Goal: Transaction & Acquisition: Purchase product/service

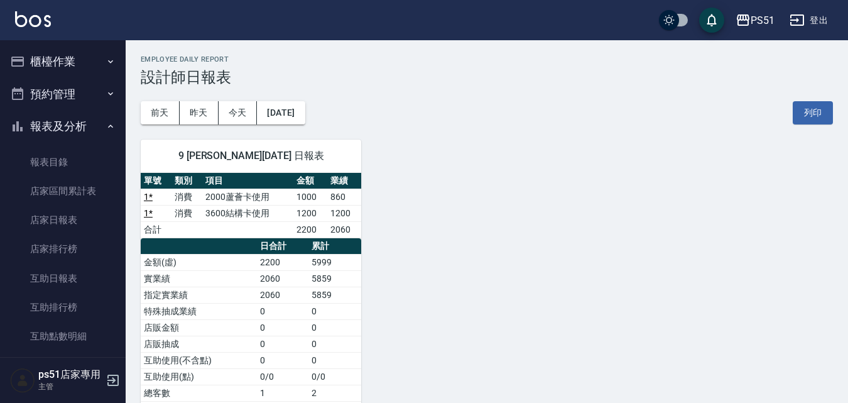
click at [65, 67] on button "櫃檯作業" at bounding box center [63, 61] width 116 height 33
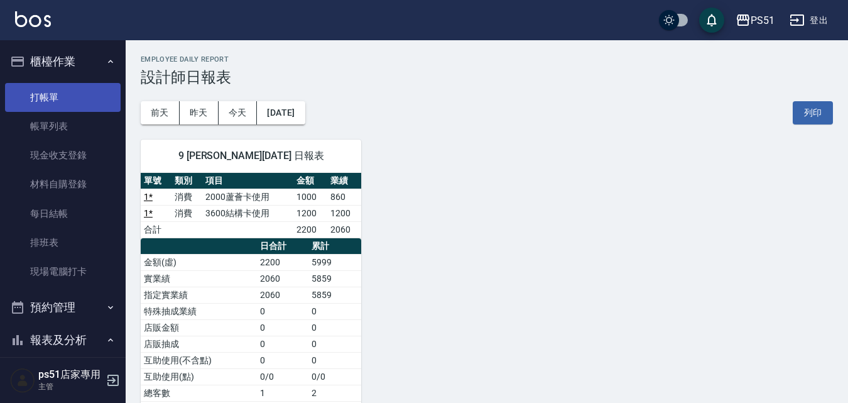
click at [79, 102] on link "打帳單" at bounding box center [63, 97] width 116 height 29
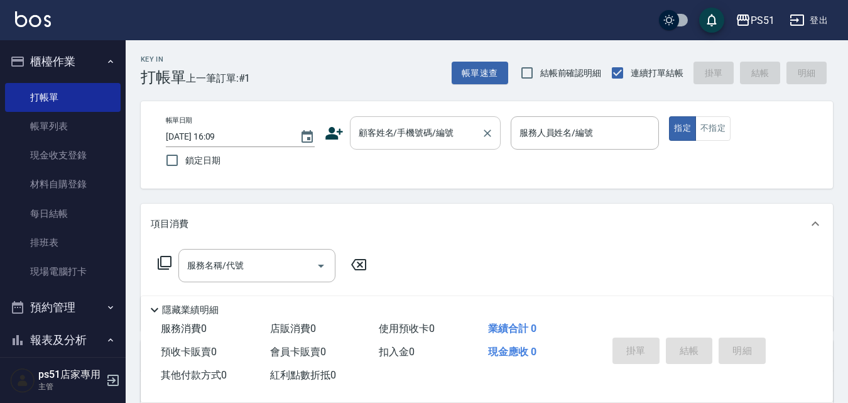
click at [430, 131] on label "顧客姓名/手機號碼/編號" at bounding box center [406, 132] width 95 height 13
click at [430, 131] on input "顧客姓名/手機號碼/編號" at bounding box center [416, 133] width 121 height 22
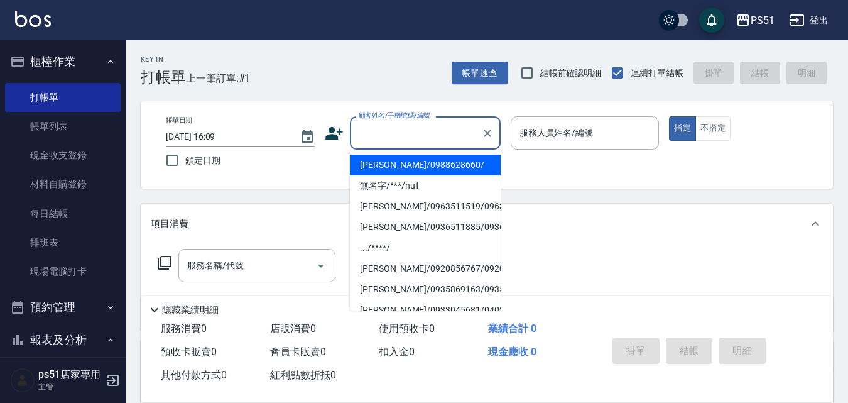
click at [427, 139] on input "顧客姓名/手機號碼/編號" at bounding box center [416, 133] width 121 height 22
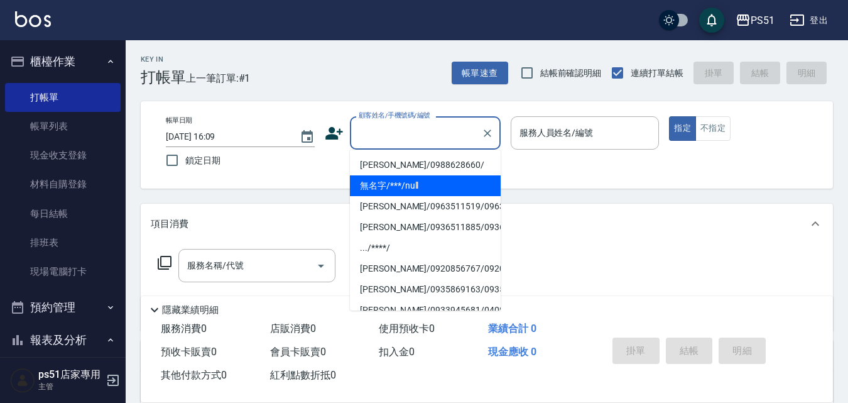
click at [438, 187] on li "無名字/***/null" at bounding box center [425, 185] width 151 height 21
type input "無名字/***/null"
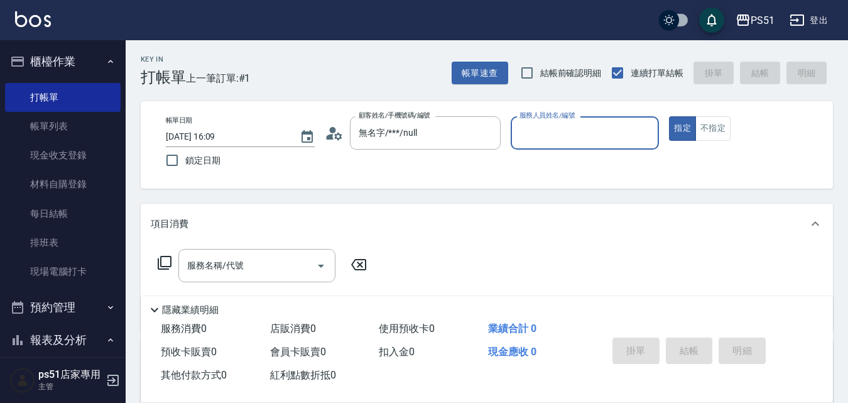
click at [584, 134] on input "服務人員姓名/編號" at bounding box center [585, 133] width 138 height 22
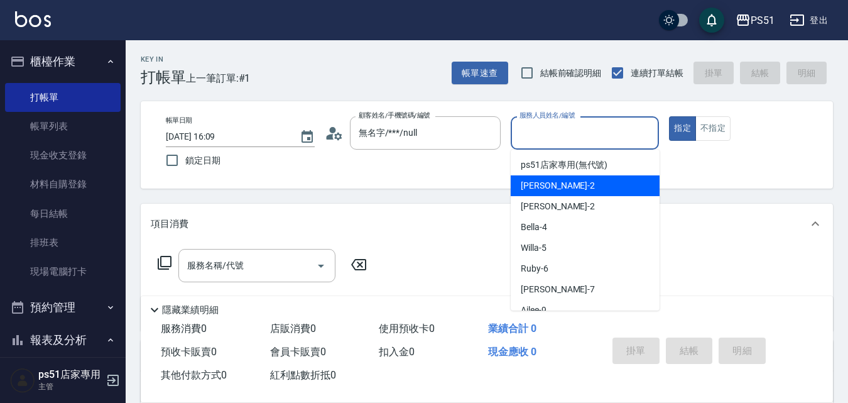
click at [555, 192] on div "Sam -2" at bounding box center [585, 185] width 149 height 21
type input "Sam-2"
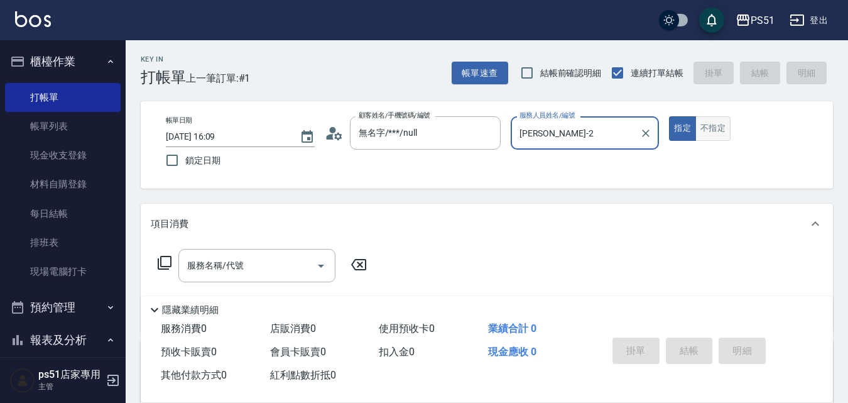
click at [726, 131] on button "不指定" at bounding box center [712, 128] width 35 height 24
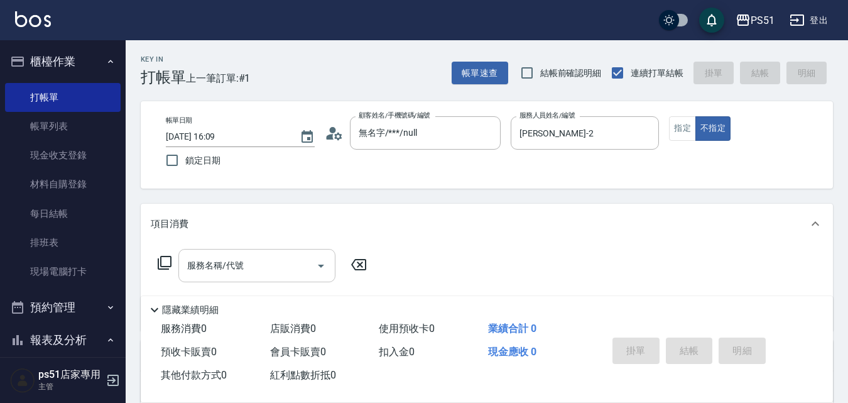
click at [285, 256] on input "服務名稱/代號" at bounding box center [247, 265] width 127 height 22
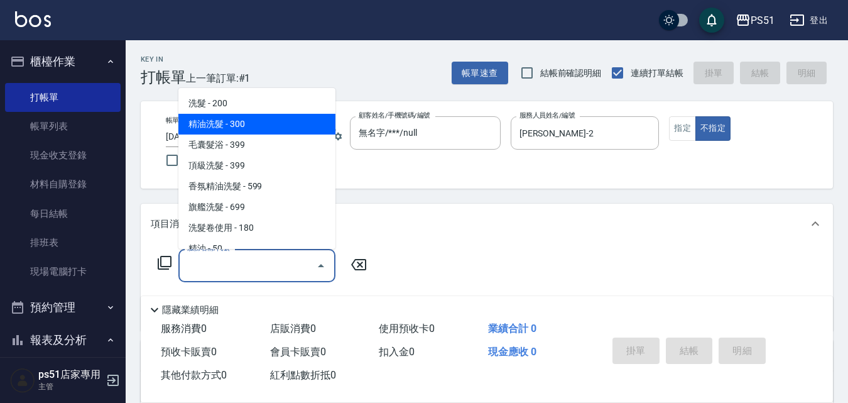
click at [281, 124] on span "精油洗髮 - 300" at bounding box center [256, 124] width 157 height 21
type input "精油洗髮(102)"
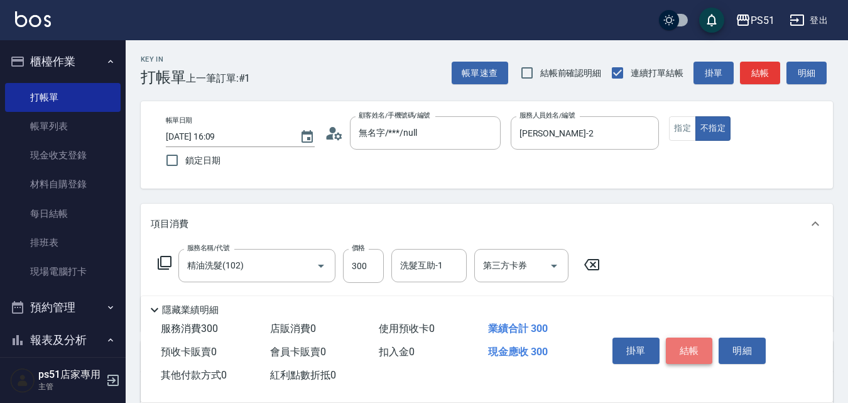
click at [700, 343] on button "結帳" at bounding box center [689, 350] width 47 height 26
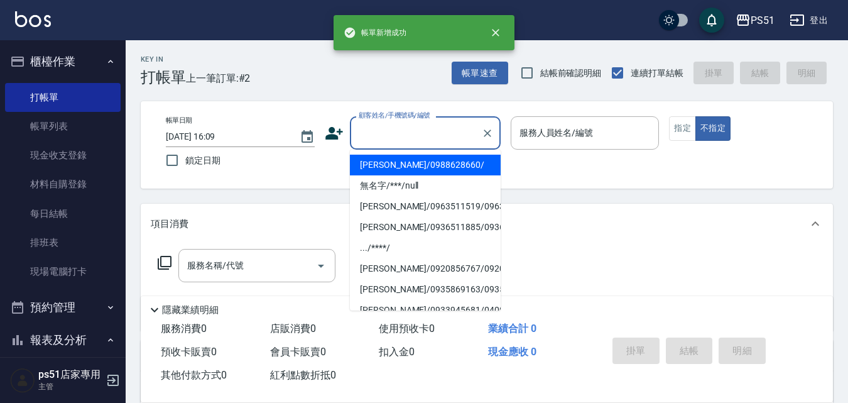
click at [401, 136] on input "顧客姓名/手機號碼/編號" at bounding box center [416, 133] width 121 height 22
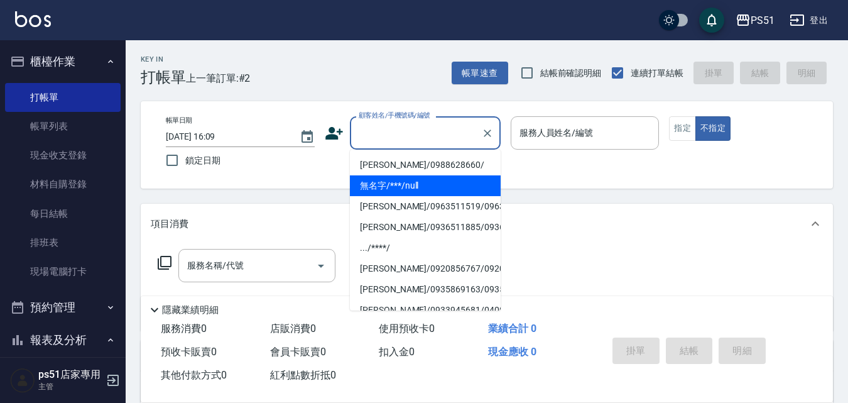
click at [416, 180] on li "無名字/***/null" at bounding box center [425, 185] width 151 height 21
type input "無名字/***/null"
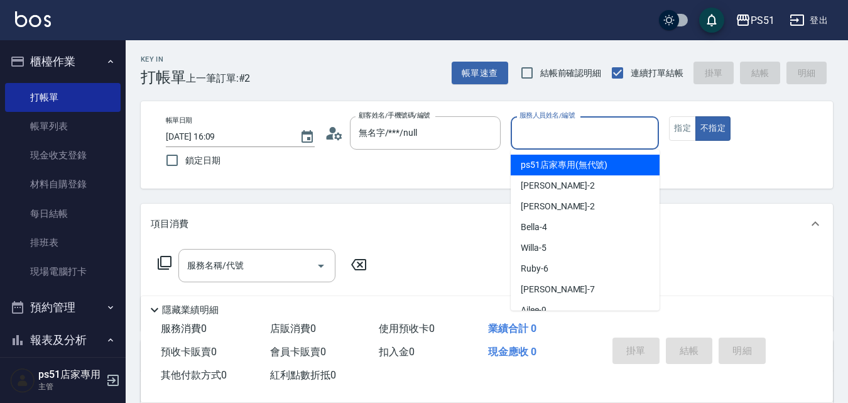
click at [550, 126] on input "服務人員姓名/編號" at bounding box center [585, 133] width 138 height 22
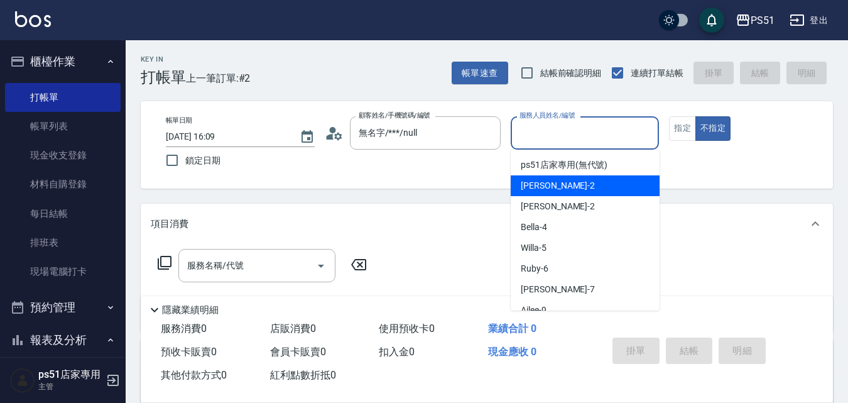
drag, startPoint x: 546, startPoint y: 188, endPoint x: 726, endPoint y: 152, distance: 183.9
click at [547, 188] on div "Sam -2" at bounding box center [585, 185] width 149 height 21
type input "Sam-2"
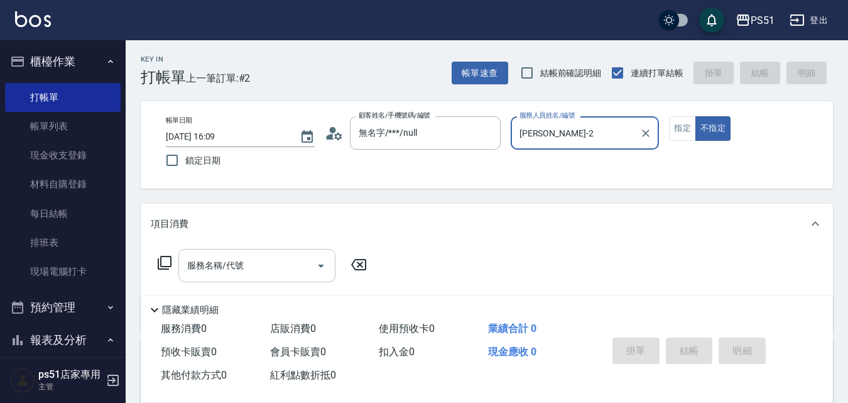
click at [285, 260] on input "服務名稱/代號" at bounding box center [247, 265] width 127 height 22
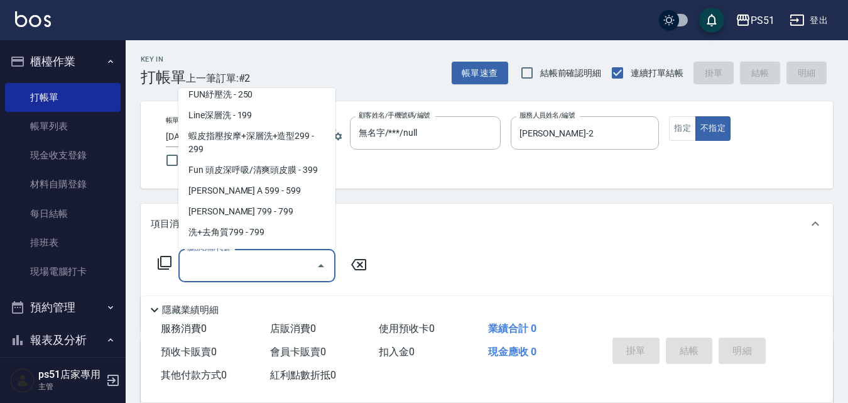
scroll to position [293, 0]
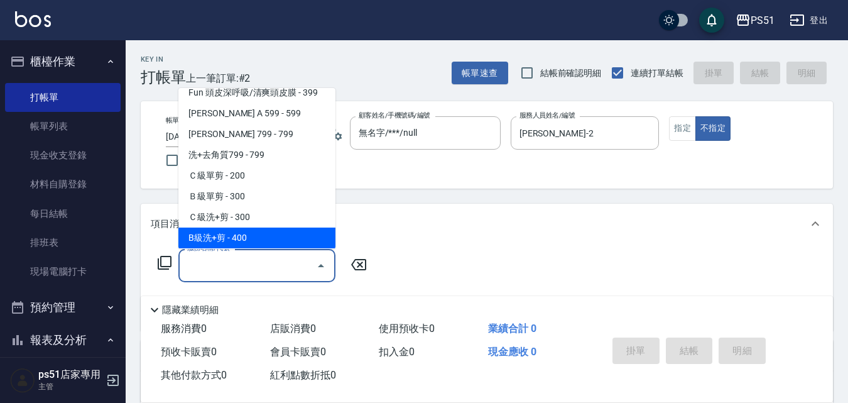
click at [271, 232] on span "B級洗+剪 - 400" at bounding box center [256, 237] width 157 height 21
type input "B級洗+剪(204)"
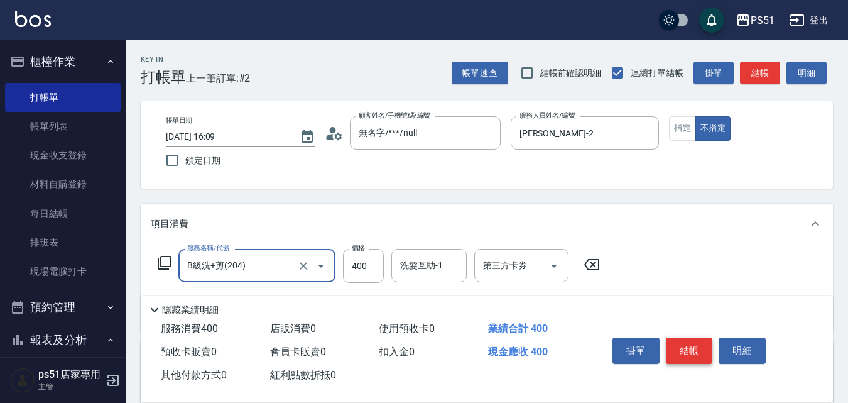
click at [693, 342] on button "結帳" at bounding box center [689, 350] width 47 height 26
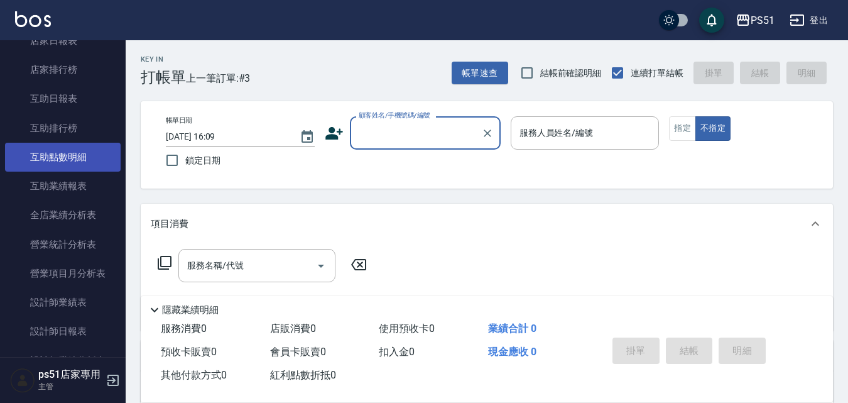
scroll to position [440, 0]
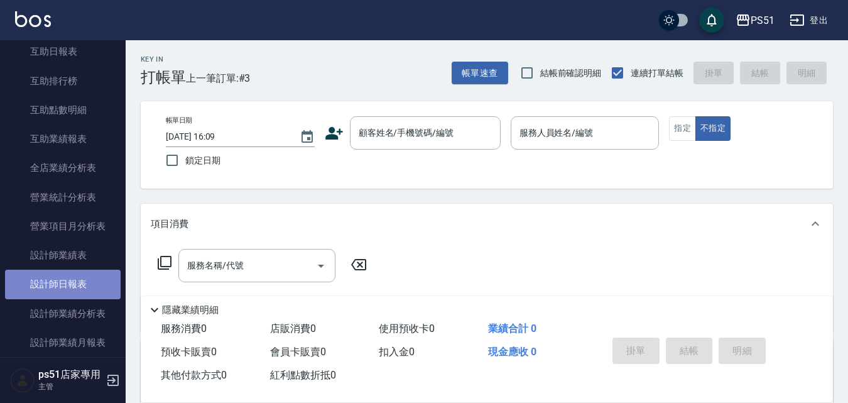
click at [82, 288] on link "設計師日報表" at bounding box center [63, 283] width 116 height 29
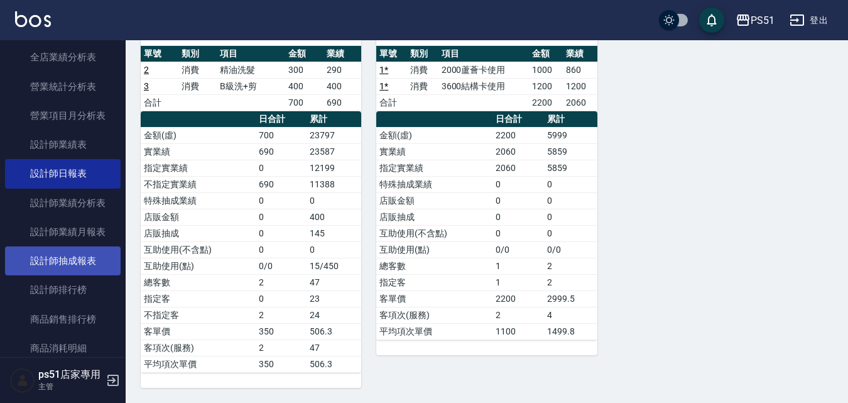
scroll to position [586, 0]
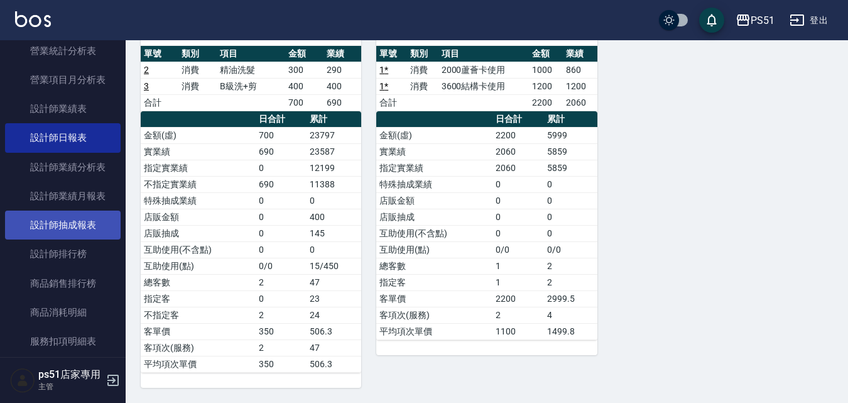
click at [87, 228] on link "設計師抽成報表" at bounding box center [63, 224] width 116 height 29
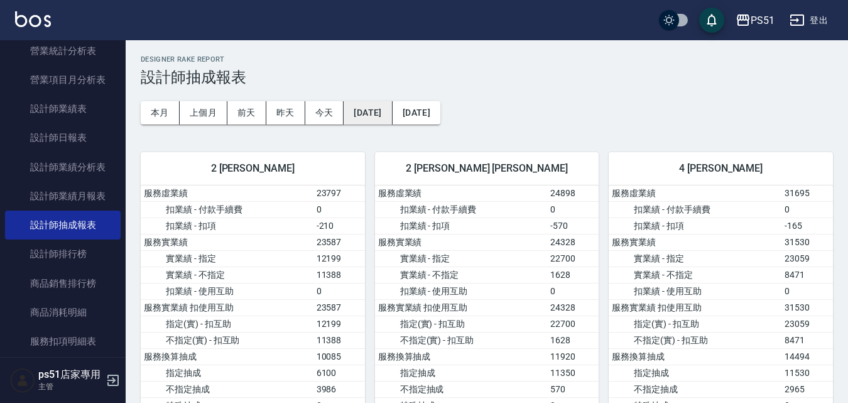
click at [392, 112] on button "2025/10/01" at bounding box center [368, 112] width 48 height 23
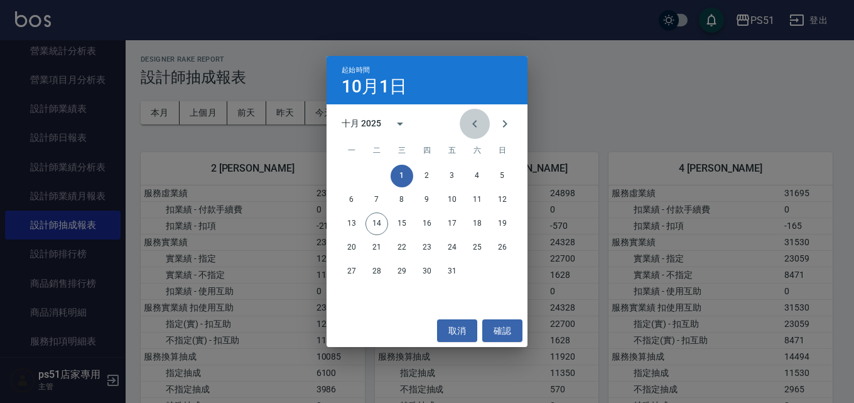
click at [481, 125] on icon "Previous month" at bounding box center [474, 123] width 15 height 15
click at [356, 173] on button "1" at bounding box center [351, 176] width 23 height 23
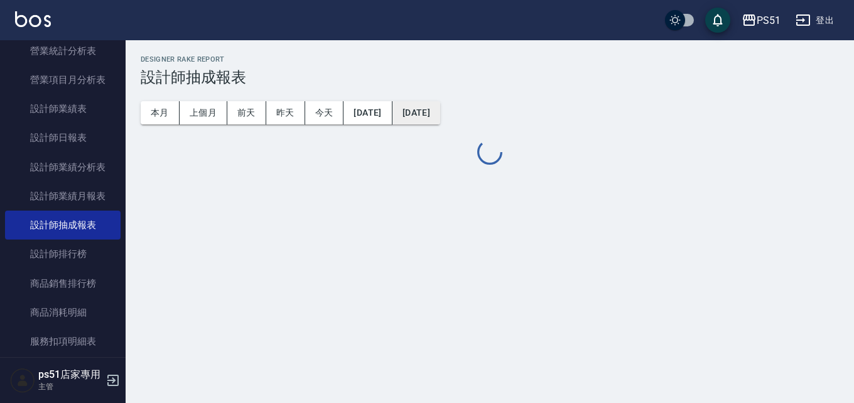
click at [440, 115] on button "[DATE]" at bounding box center [417, 112] width 48 height 23
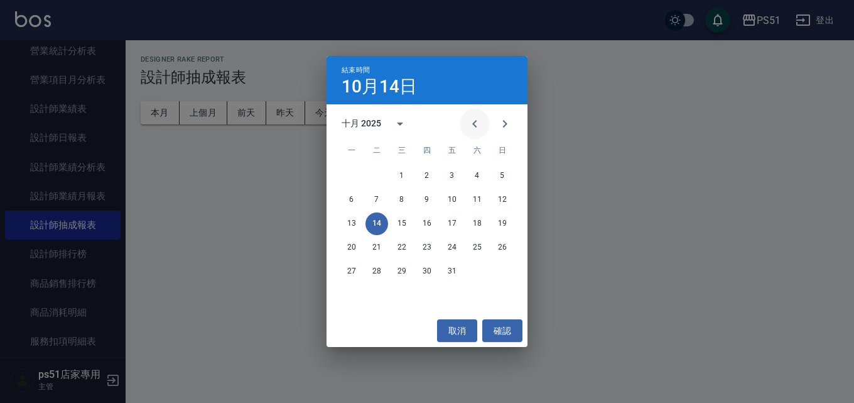
click at [477, 126] on icon "Previous month" at bounding box center [474, 124] width 4 height 8
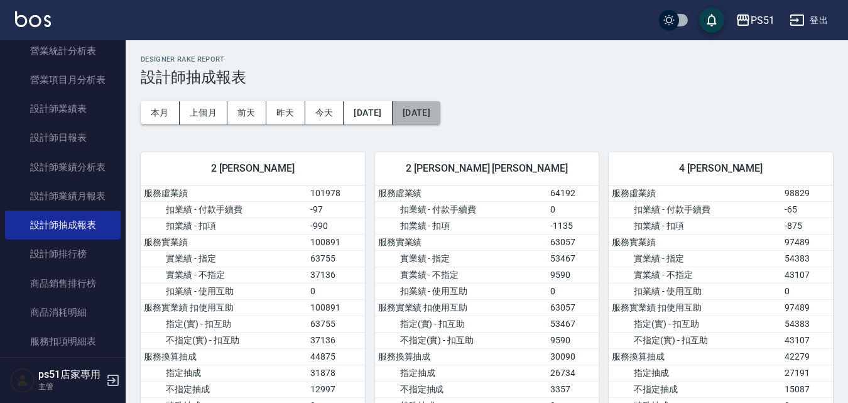
click at [440, 115] on button "[DATE]" at bounding box center [417, 112] width 48 height 23
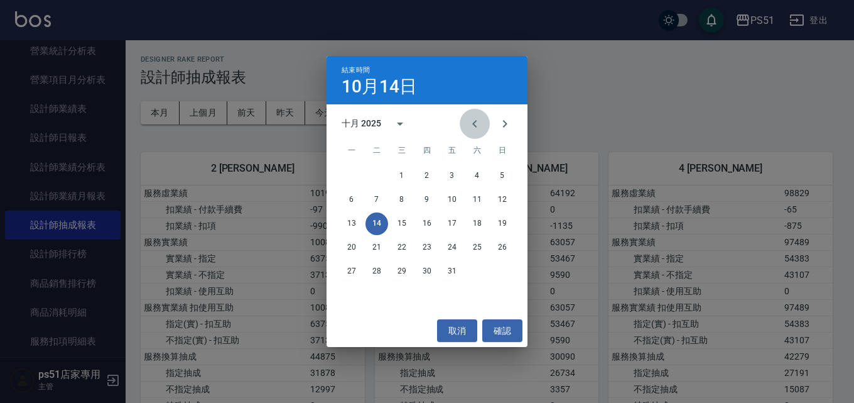
click at [470, 129] on icon "Previous month" at bounding box center [474, 123] width 15 height 15
click at [506, 199] on button "14" at bounding box center [502, 199] width 23 height 23
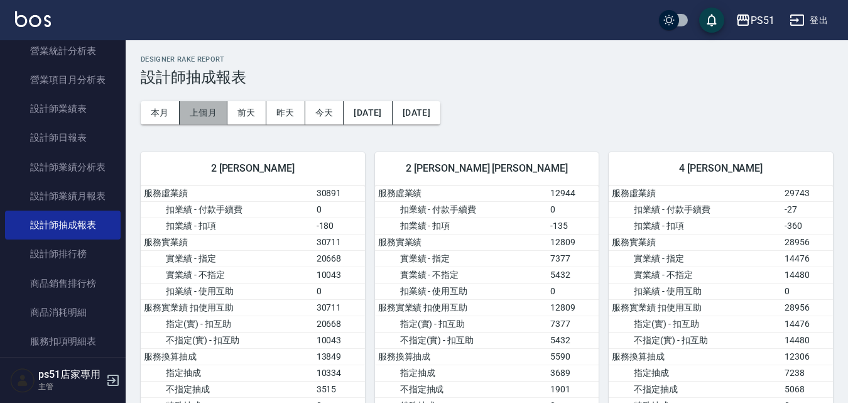
click at [211, 113] on button "上個月" at bounding box center [204, 112] width 48 height 23
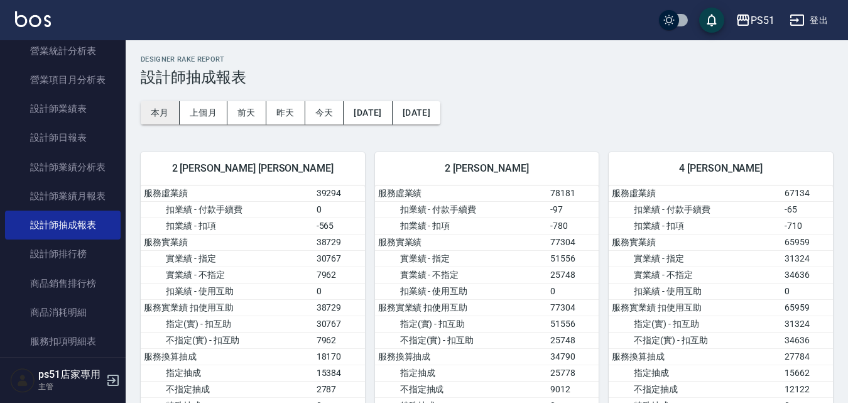
click at [173, 118] on button "本月" at bounding box center [160, 112] width 39 height 23
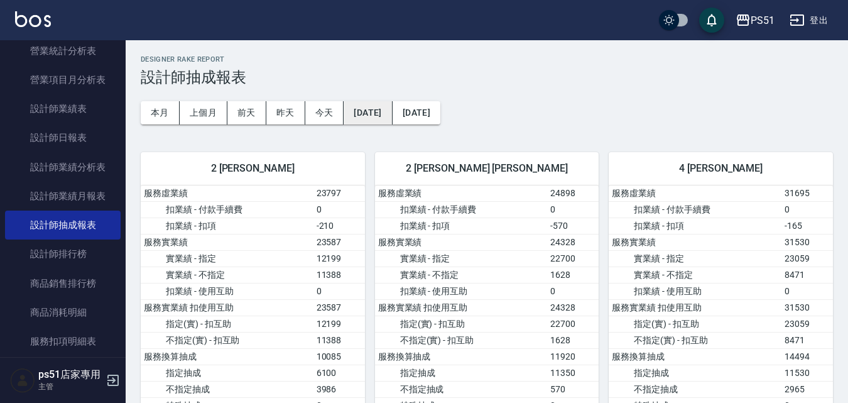
click at [392, 121] on button "2025/10/01" at bounding box center [368, 112] width 48 height 23
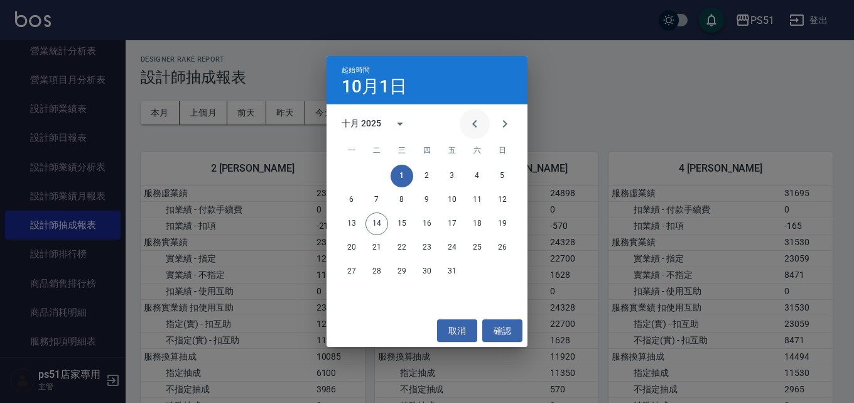
click at [478, 124] on icon "Previous month" at bounding box center [474, 123] width 15 height 15
click at [351, 175] on button "1" at bounding box center [351, 176] width 23 height 23
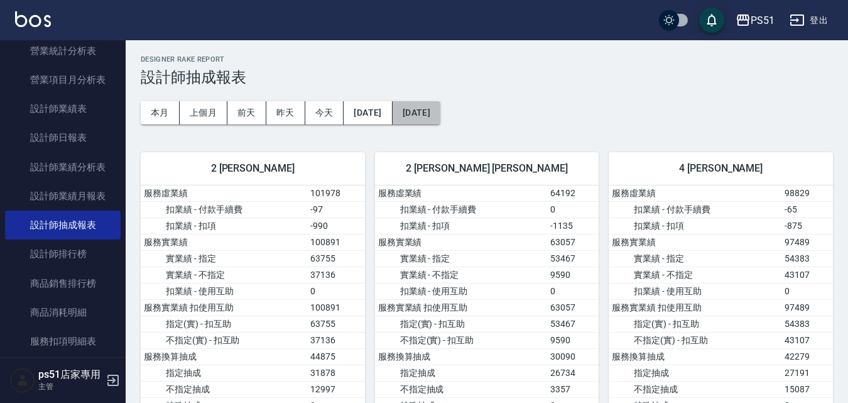
click at [439, 112] on button "2025/10/31" at bounding box center [417, 112] width 48 height 23
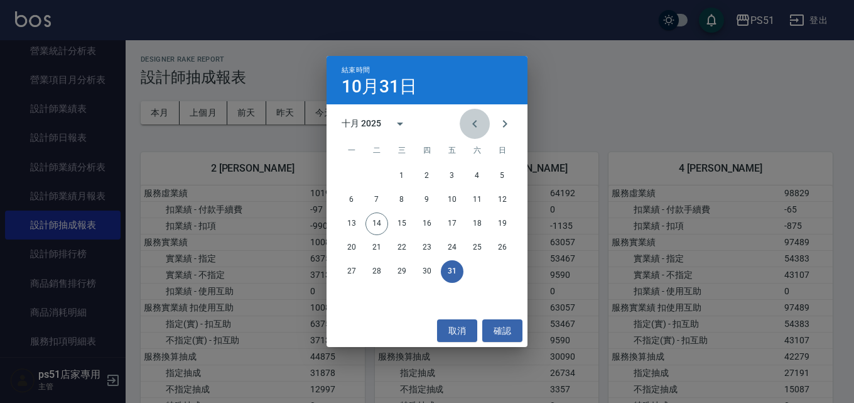
click at [477, 123] on icon "Previous month" at bounding box center [474, 123] width 15 height 15
click at [509, 195] on button "14" at bounding box center [502, 199] width 23 height 23
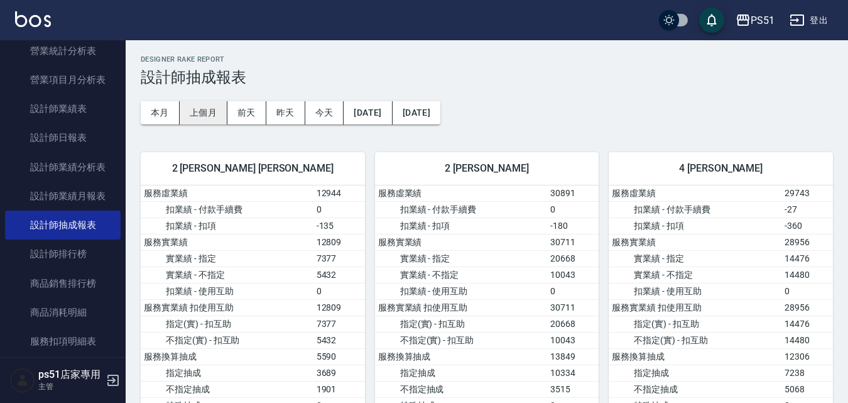
click at [209, 114] on button "上個月" at bounding box center [204, 112] width 48 height 23
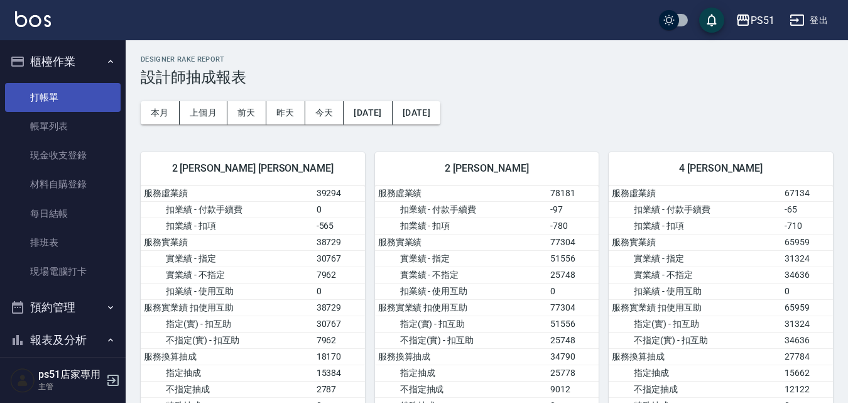
click at [67, 89] on link "打帳單" at bounding box center [63, 97] width 116 height 29
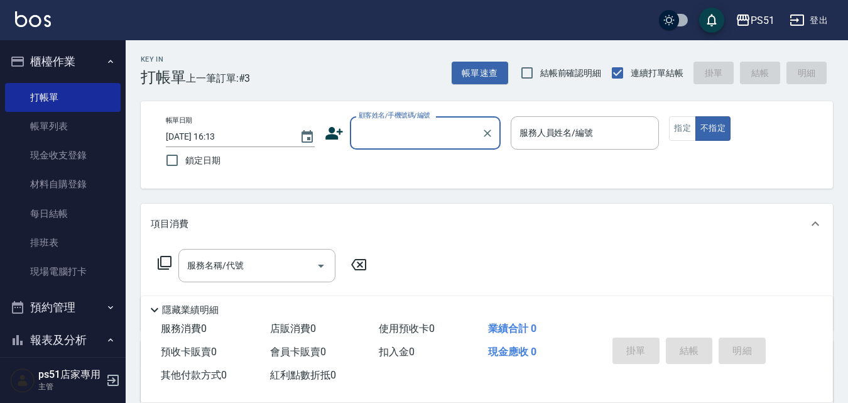
click at [415, 150] on div "顧客姓名/手機號碼/編號" at bounding box center [425, 132] width 151 height 33
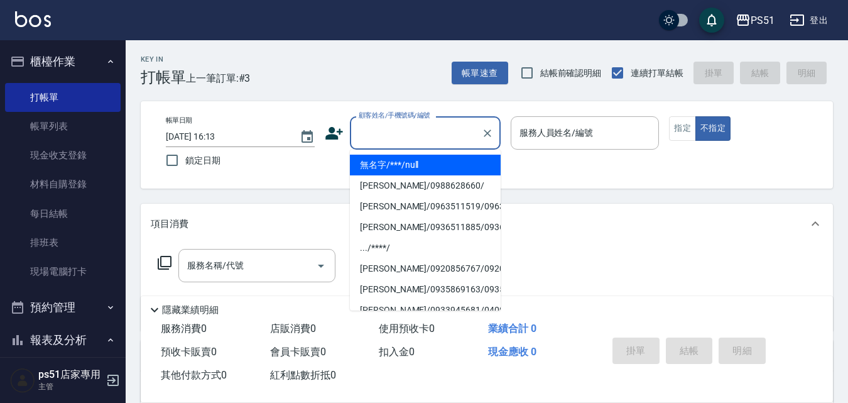
drag, startPoint x: 413, startPoint y: 170, endPoint x: 582, endPoint y: 128, distance: 174.0
click at [413, 168] on li "無名字/***/null" at bounding box center [425, 165] width 151 height 21
type input "無名字/***/null"
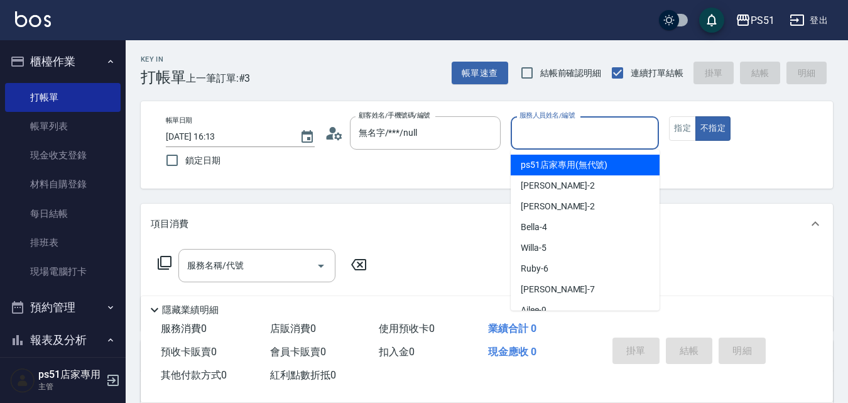
click at [582, 128] on input "服務人員姓名/編號" at bounding box center [585, 133] width 138 height 22
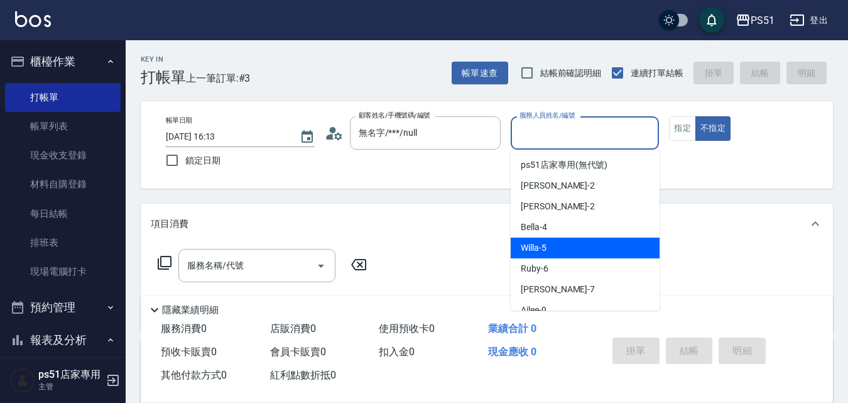
click at [581, 241] on div "Willa -5" at bounding box center [585, 247] width 149 height 21
type input "Willa-5"
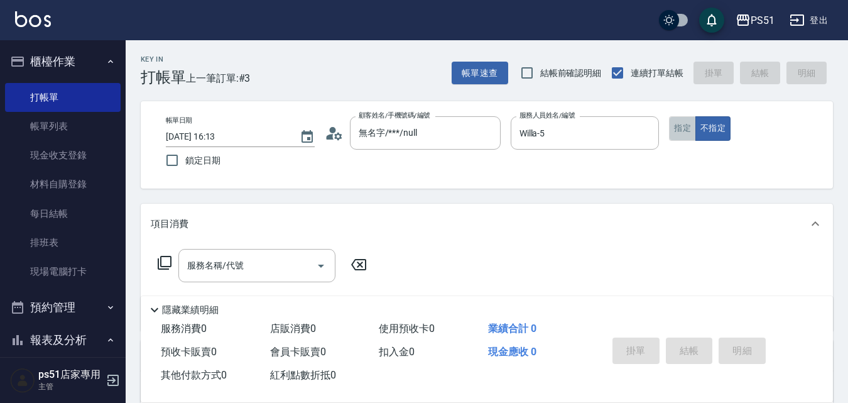
click at [692, 126] on button "指定" at bounding box center [682, 128] width 27 height 24
click at [269, 269] on input "服務名稱/代號" at bounding box center [247, 265] width 127 height 22
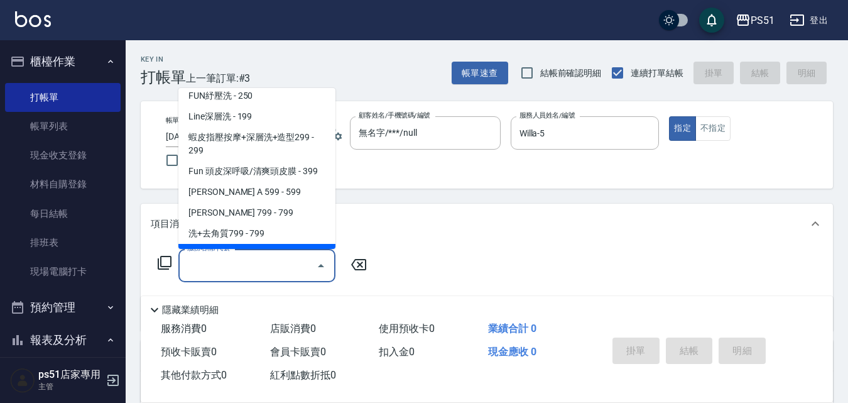
scroll to position [293, 0]
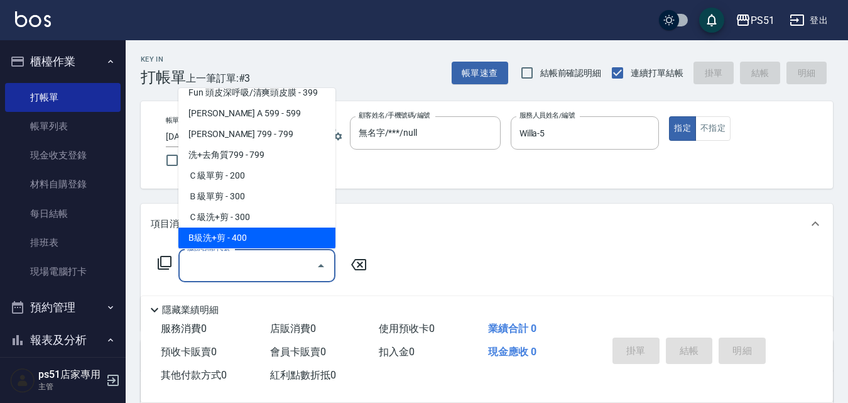
click at [270, 231] on span "B級洗+剪 - 400" at bounding box center [256, 237] width 157 height 21
type input "B級洗+剪(204)"
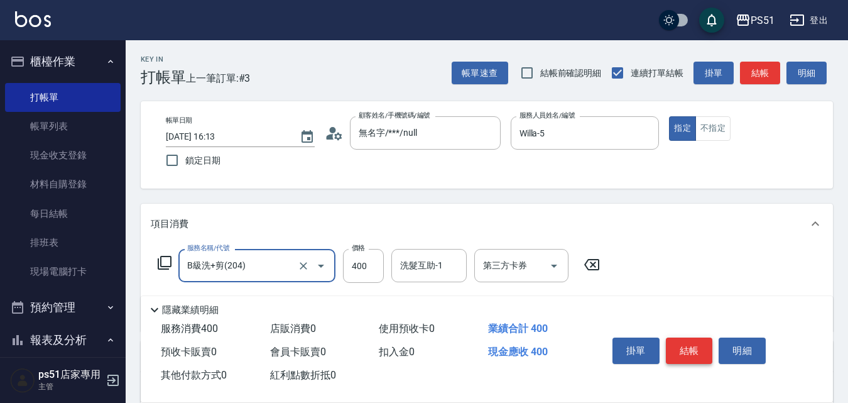
click at [702, 349] on button "結帳" at bounding box center [689, 350] width 47 height 26
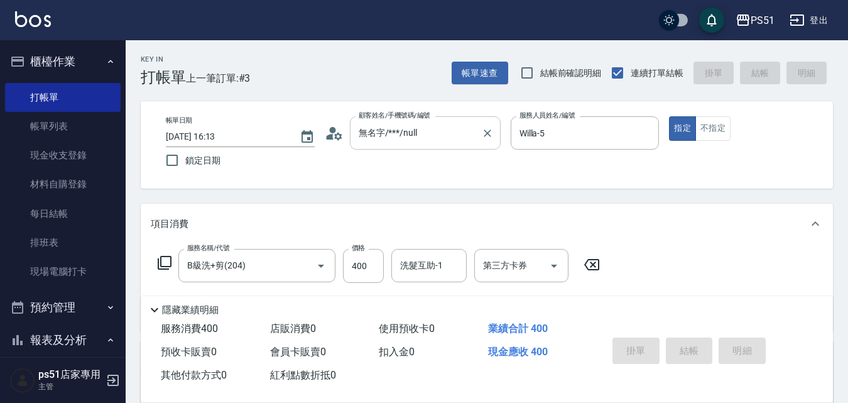
type input "2025/10/14 16:20"
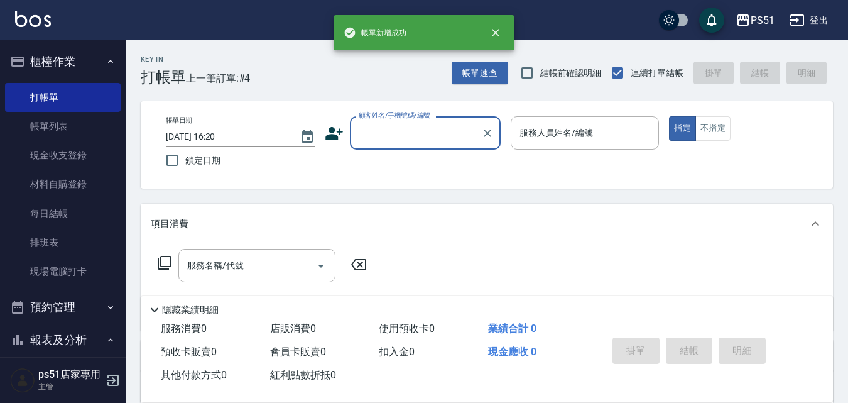
click at [397, 134] on input "顧客姓名/手機號碼/編號" at bounding box center [416, 133] width 121 height 22
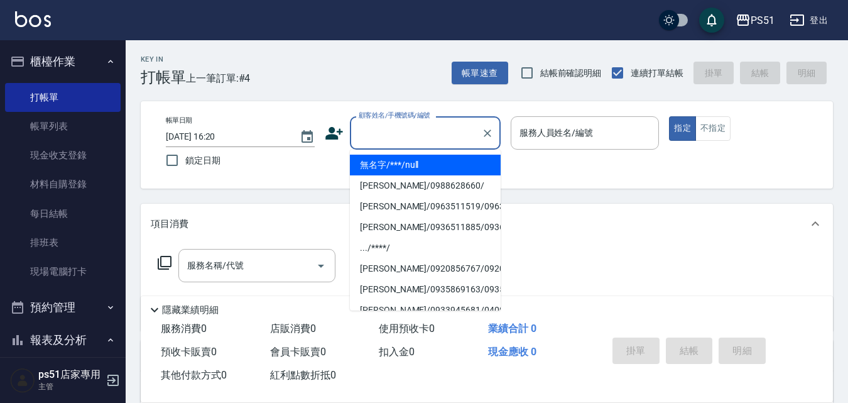
click at [400, 162] on li "無名字/***/null" at bounding box center [425, 165] width 151 height 21
type input "無名字/***/null"
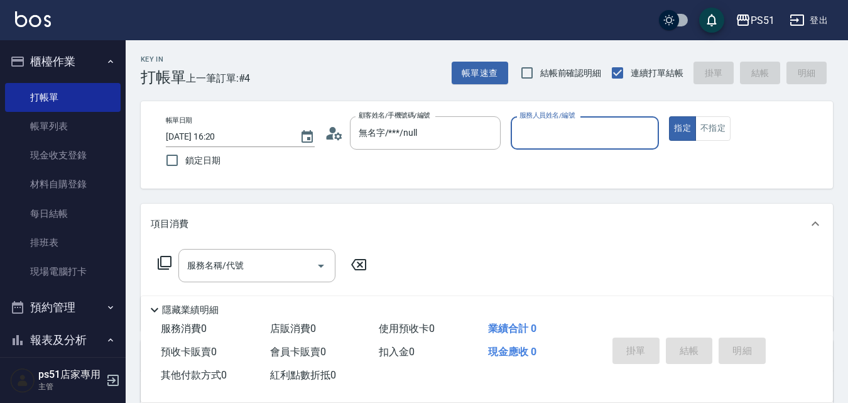
click at [540, 133] on input "服務人員姓名/編號" at bounding box center [585, 133] width 138 height 22
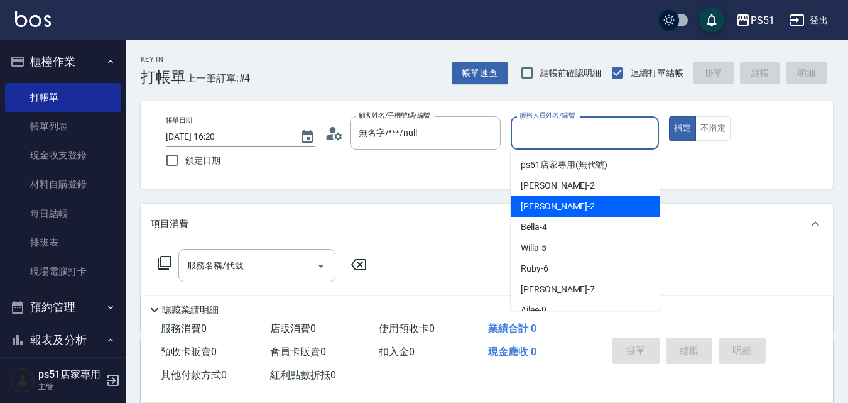
click at [563, 204] on div "Sam -2" at bounding box center [585, 206] width 149 height 21
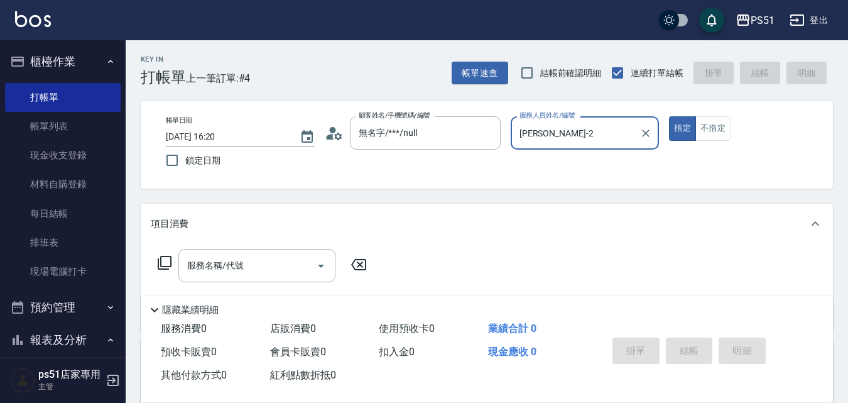
click at [619, 139] on input "Sam-2" at bounding box center [575, 133] width 119 height 22
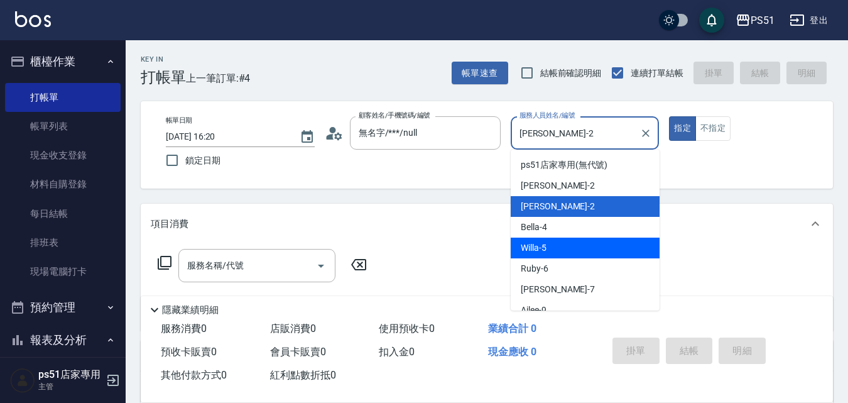
click at [562, 253] on div "Willa -5" at bounding box center [585, 247] width 149 height 21
type input "Willa-5"
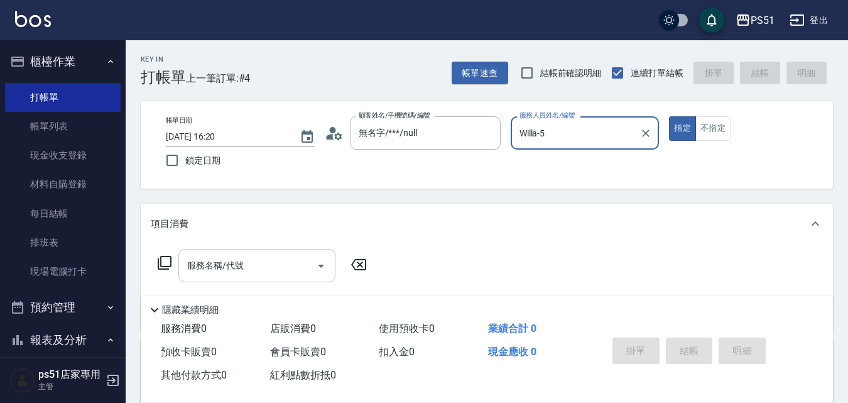
click at [240, 266] on input "服務名稱/代號" at bounding box center [247, 265] width 127 height 22
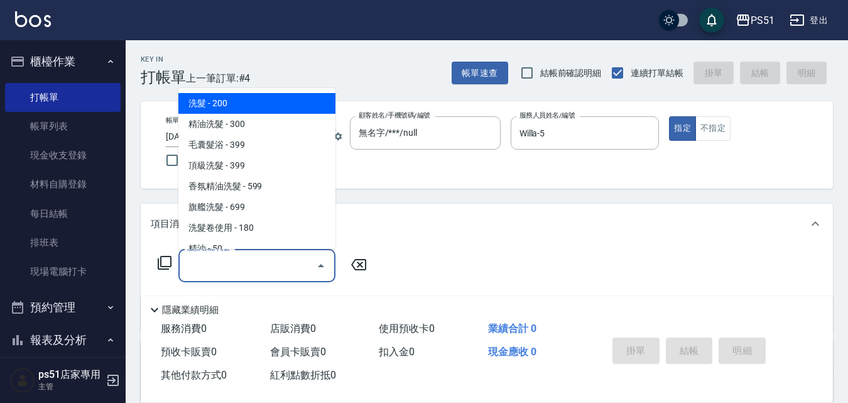
click at [251, 104] on span "洗髮 - 200" at bounding box center [256, 103] width 157 height 21
type input "洗髮(101)"
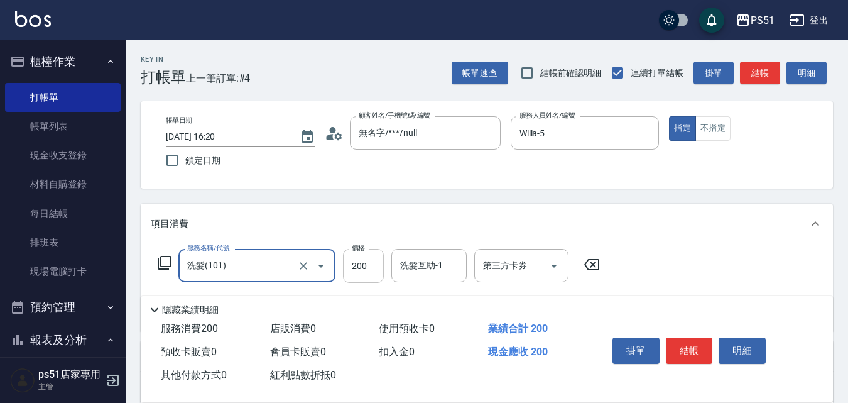
click at [346, 255] on input "200" at bounding box center [363, 266] width 41 height 34
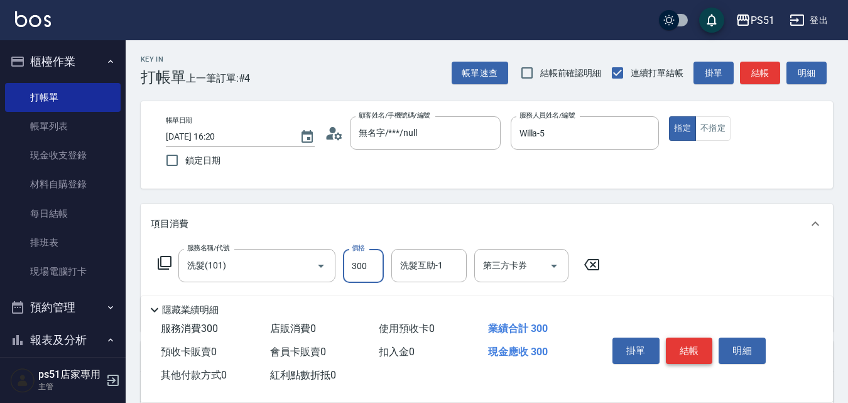
type input "300"
click at [688, 345] on button "結帳" at bounding box center [689, 350] width 47 height 26
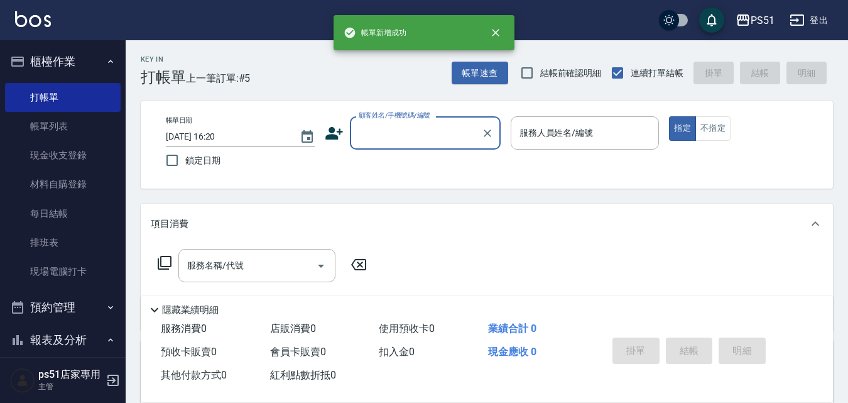
click at [391, 132] on input "顧客姓名/手機號碼/編號" at bounding box center [416, 133] width 121 height 22
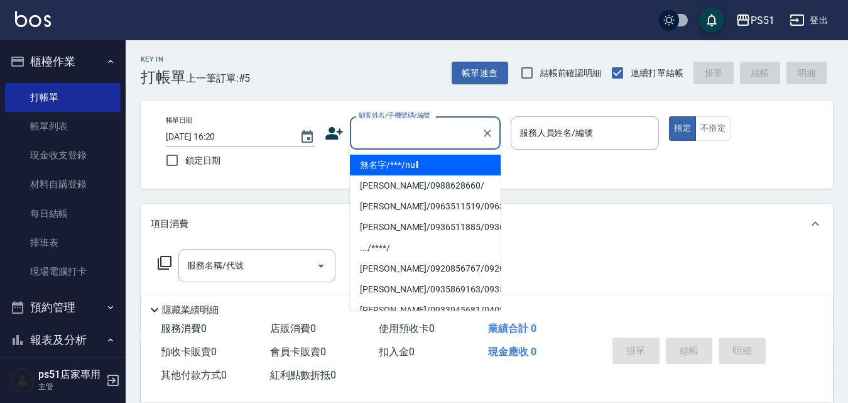
click at [403, 161] on li "無名字/***/null" at bounding box center [425, 165] width 151 height 21
type input "無名字/***/null"
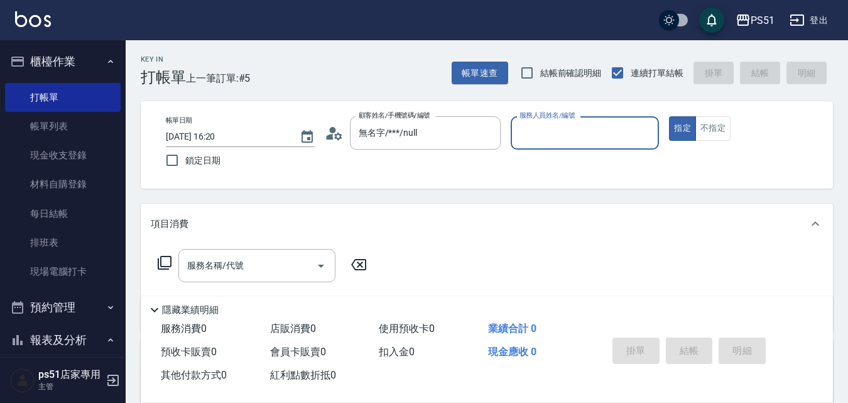
click at [543, 132] on input "服務人員姓名/編號" at bounding box center [585, 133] width 138 height 22
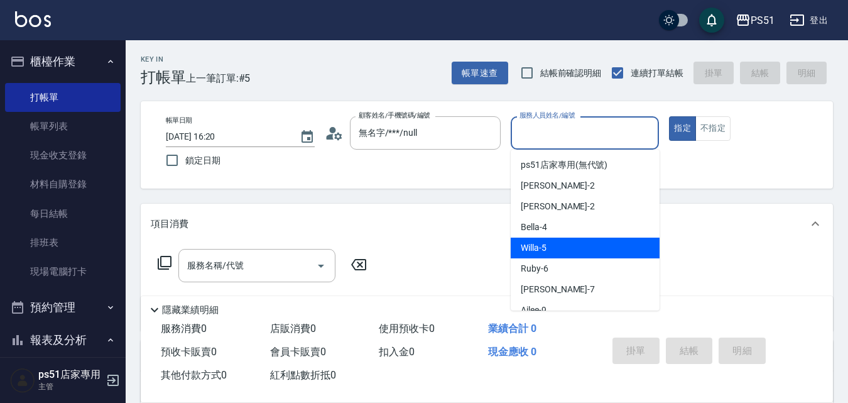
click at [544, 248] on span "Willa -5" at bounding box center [534, 247] width 26 height 13
type input "Willa-5"
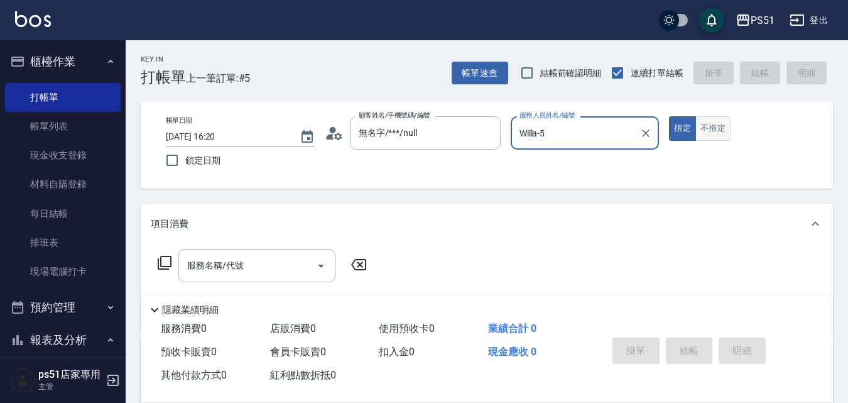
click at [707, 138] on button "不指定" at bounding box center [712, 128] width 35 height 24
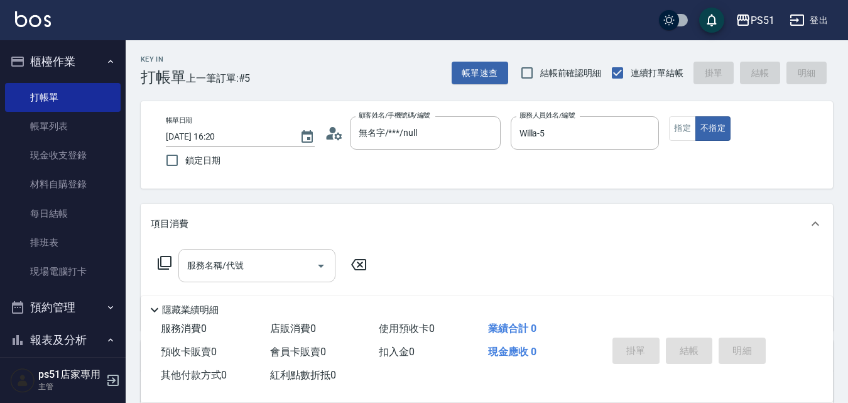
click at [290, 258] on input "服務名稱/代號" at bounding box center [247, 265] width 127 height 22
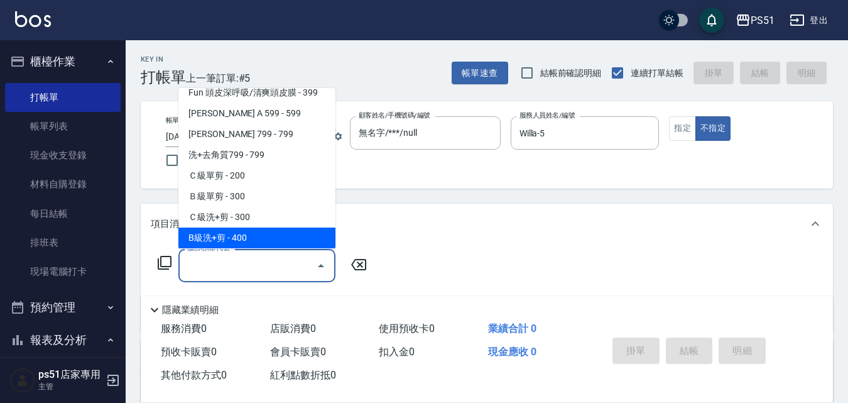
click at [255, 236] on span "B級洗+剪 - 400" at bounding box center [256, 237] width 157 height 21
type input "B級洗+剪(204)"
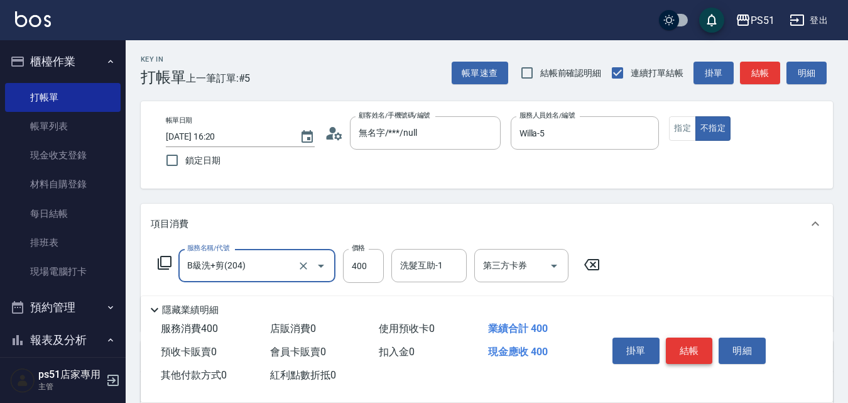
click at [692, 354] on button "結帳" at bounding box center [689, 350] width 47 height 26
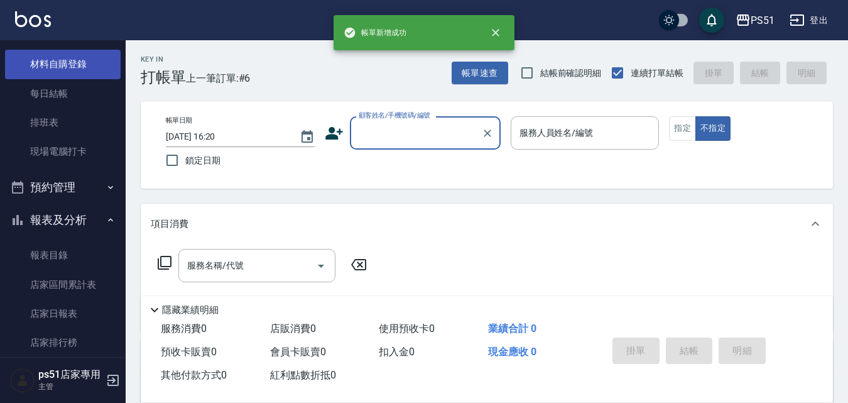
scroll to position [146, 0]
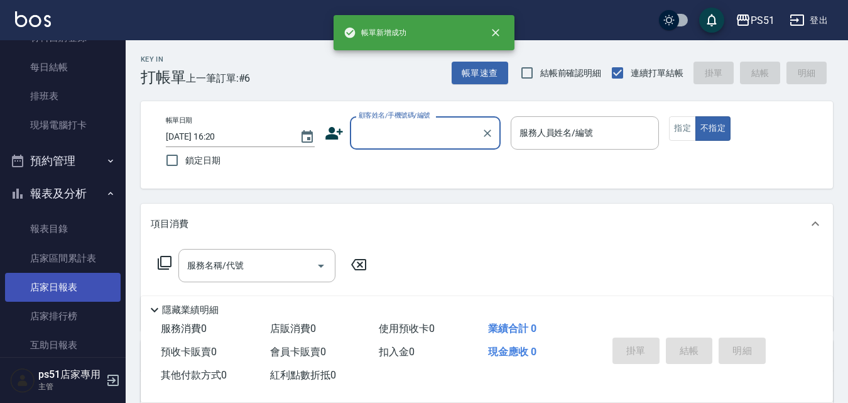
click at [80, 279] on link "店家日報表" at bounding box center [63, 287] width 116 height 29
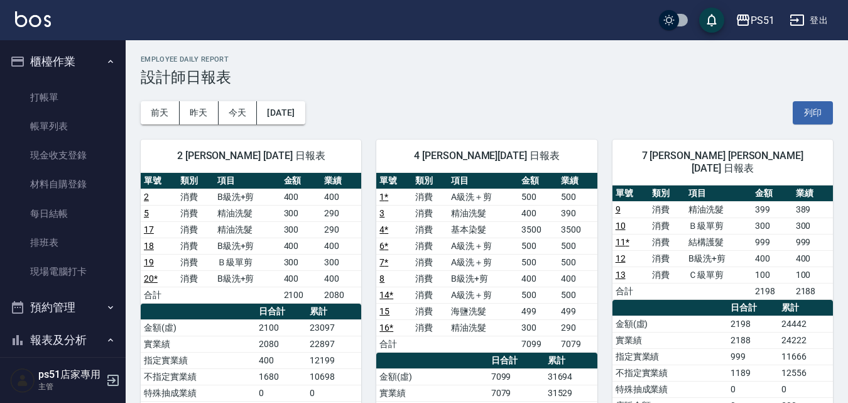
scroll to position [586, 0]
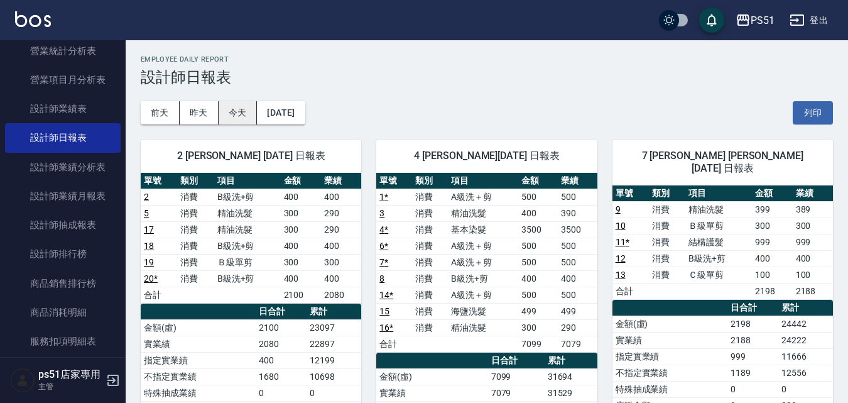
click at [243, 117] on button "今天" at bounding box center [238, 112] width 39 height 23
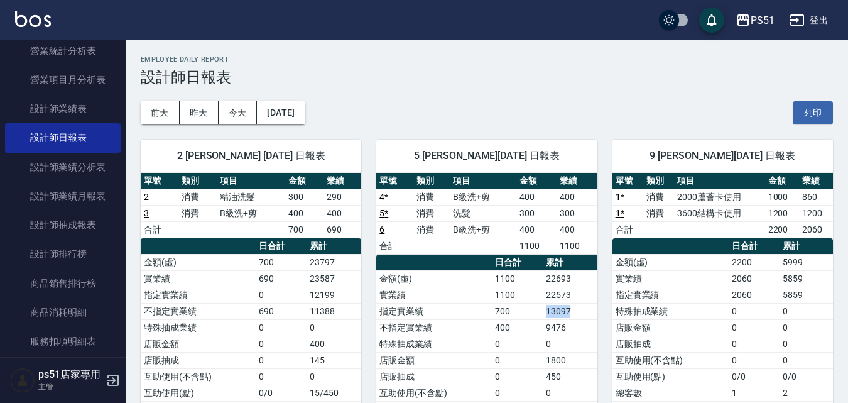
drag, startPoint x: 582, startPoint y: 311, endPoint x: 535, endPoint y: 314, distance: 47.2
click at [535, 314] on tr "指定實業績 700 13097" at bounding box center [486, 311] width 220 height 16
drag, startPoint x: 336, startPoint y: 296, endPoint x: 308, endPoint y: 297, distance: 27.6
click at [308, 297] on td "12199" at bounding box center [334, 294] width 55 height 16
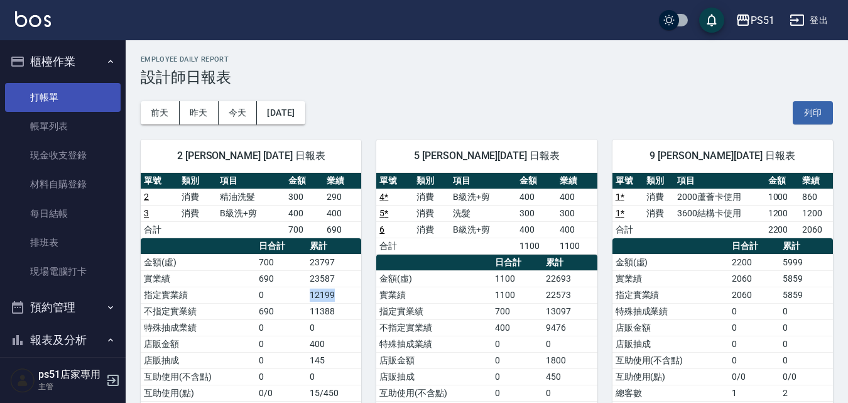
click at [76, 99] on link "打帳單" at bounding box center [63, 97] width 116 height 29
